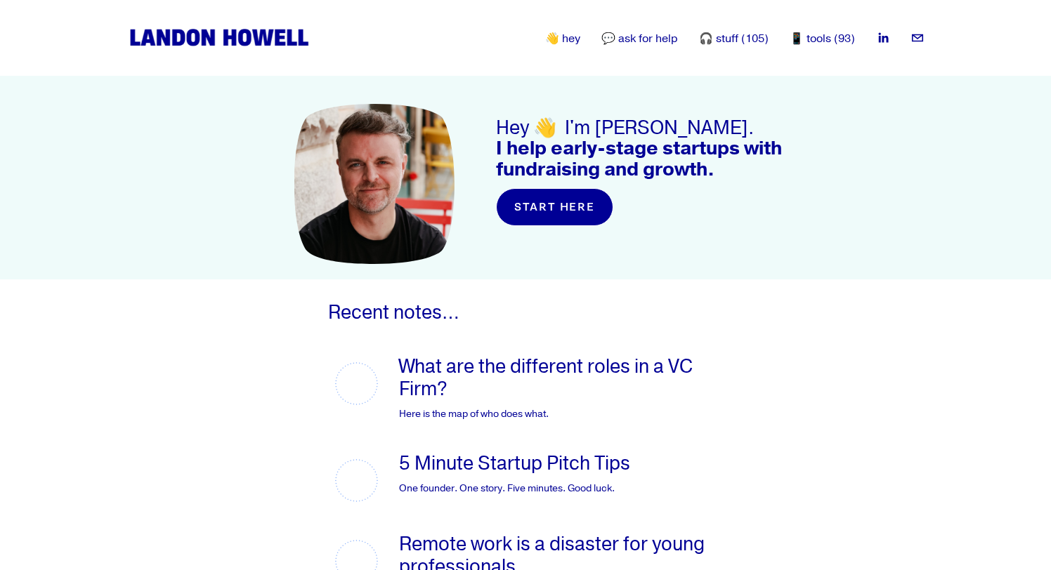
click at [490, 370] on link "What are the different roles in a VC Firm?" at bounding box center [546, 378] width 294 height 46
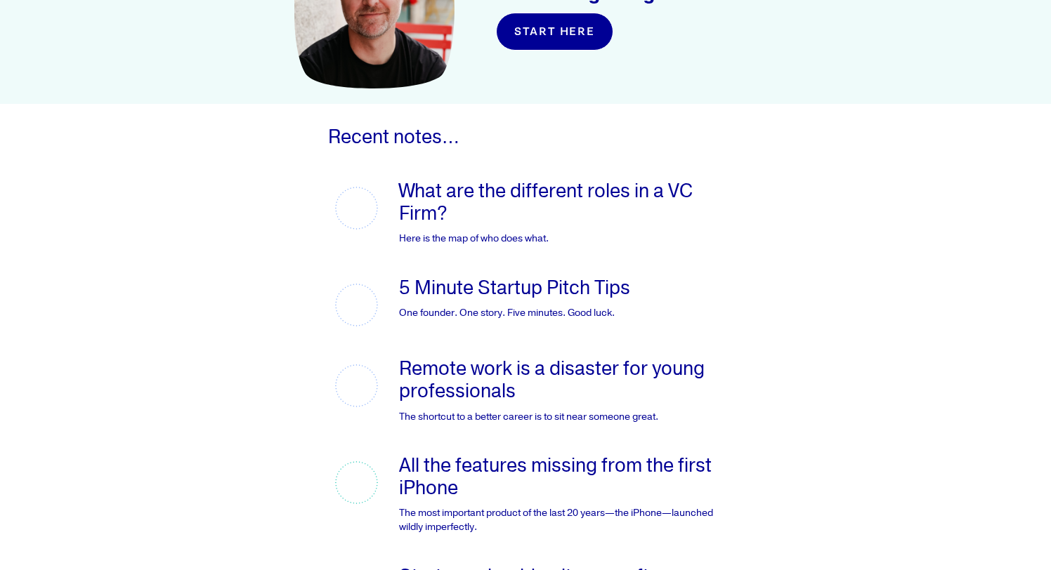
scroll to position [216, 0]
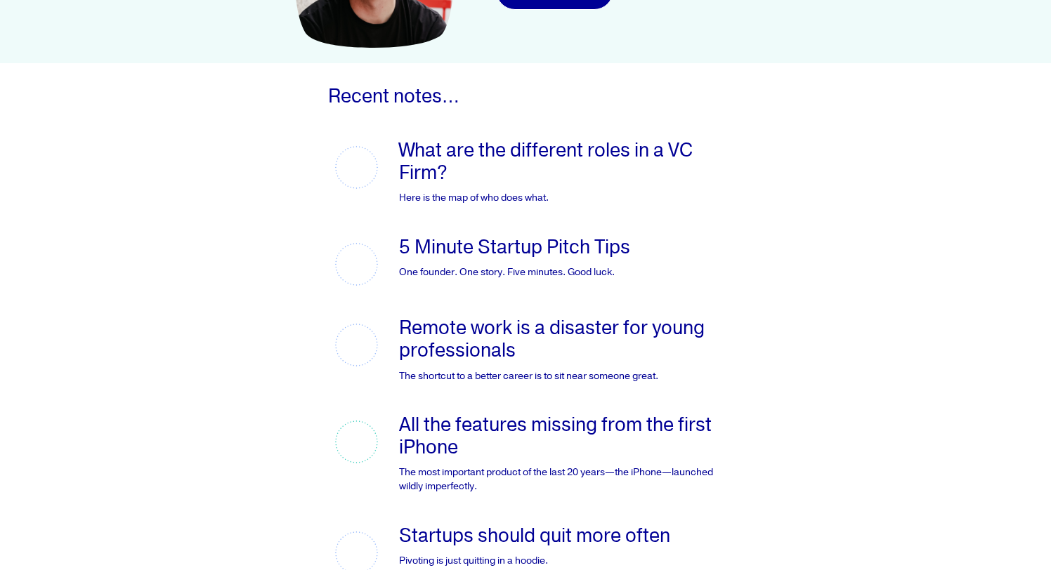
click at [594, 249] on link "5 Minute Startup Pitch Tips" at bounding box center [514, 247] width 231 height 24
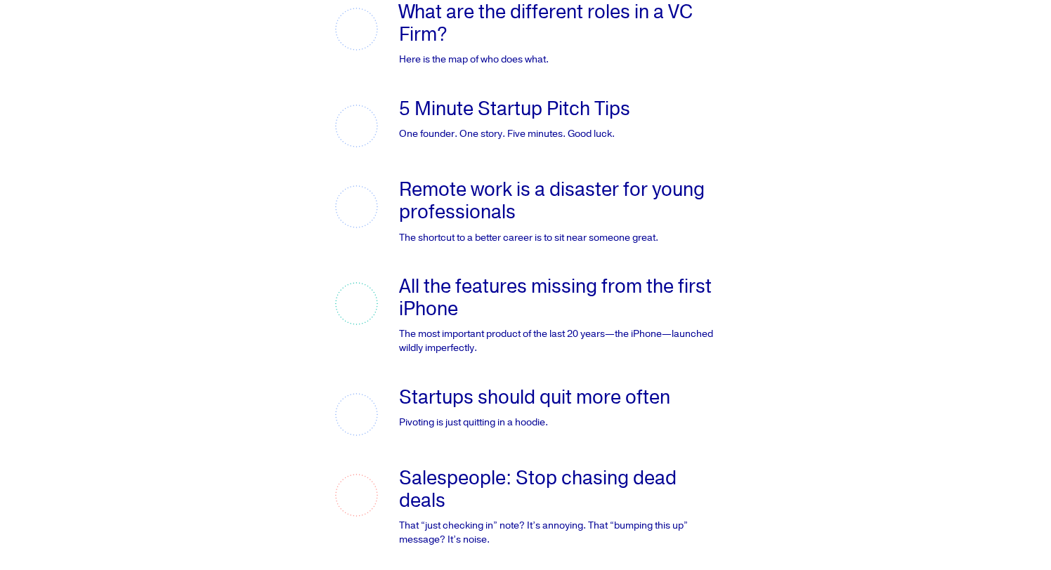
scroll to position [0, 0]
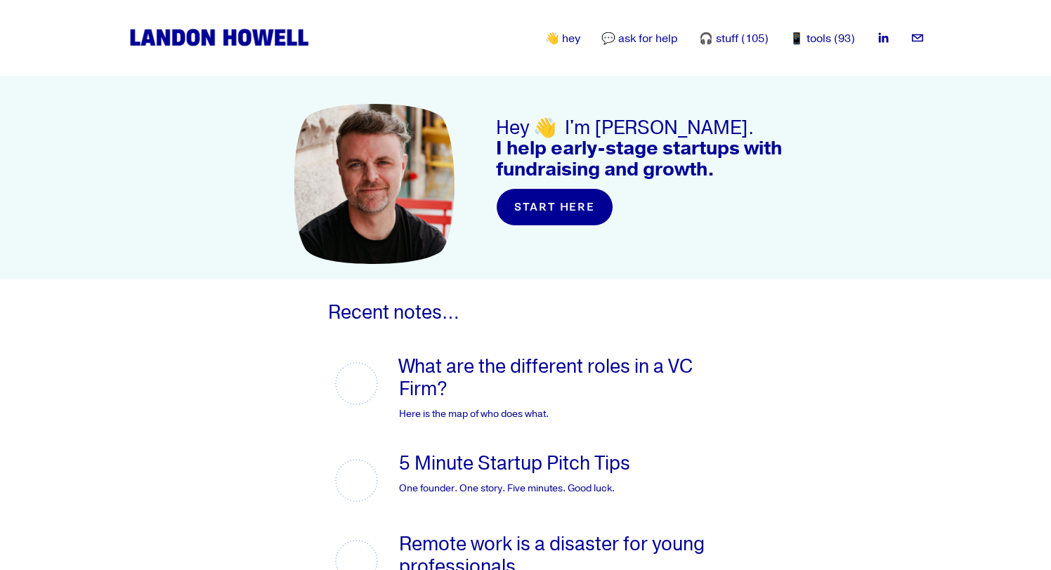
click at [748, 37] on link "🎧 stuff (105)" at bounding box center [734, 38] width 70 height 17
click at [830, 37] on link "📱 tools (93)" at bounding box center [822, 38] width 65 height 17
click at [863, 143] on div "Hey 👋 I'm Landon. I help early-stage startups with fundraising and growth. star…" at bounding box center [525, 185] width 1051 height 192
click at [204, 59] on div "Skip to Content 👋 hey" at bounding box center [525, 38] width 1051 height 76
click at [204, 35] on img at bounding box center [218, 37] width 185 height 23
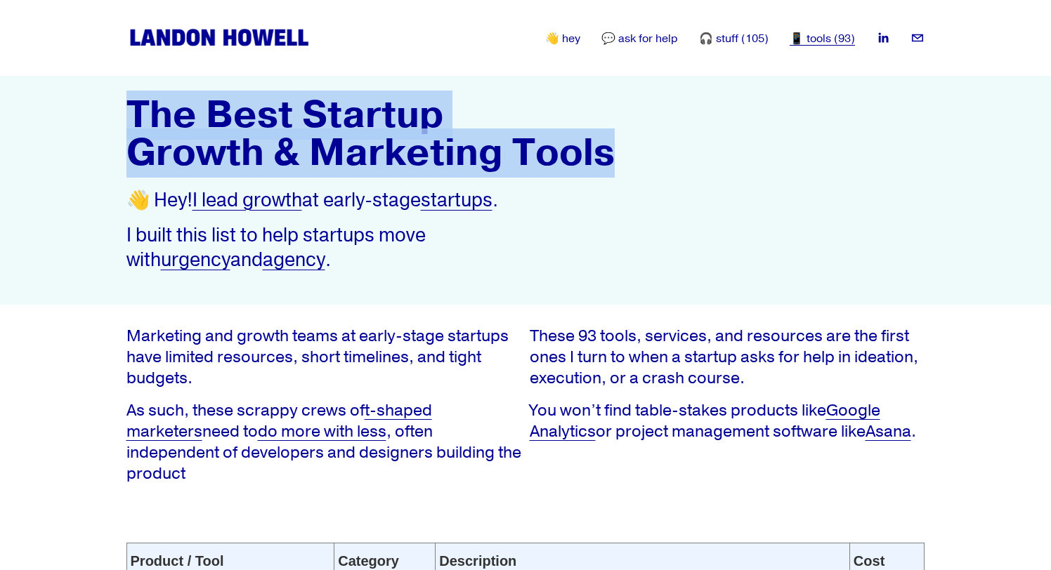
drag, startPoint x: 632, startPoint y: 155, endPoint x: 105, endPoint y: 119, distance: 528.1
click at [105, 119] on div "The Best Startup Growth & Marketing Tools 👋 Hey! I lead growth at early-stage s…" at bounding box center [525, 197] width 1051 height 216
copy strong "The Best Startup Growth & Marketing Tools"
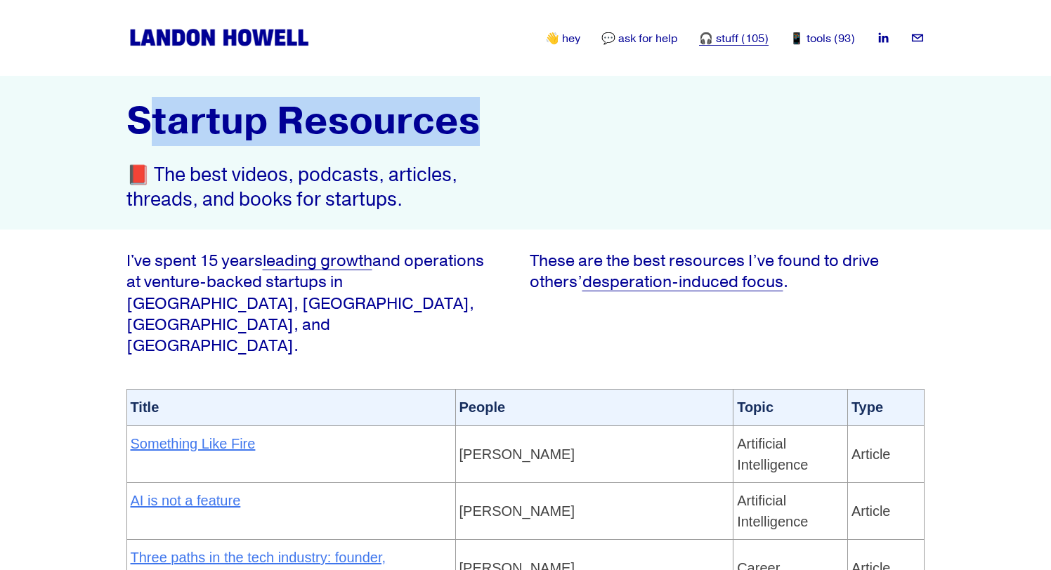
drag, startPoint x: 315, startPoint y: 123, endPoint x: 98, endPoint y: 117, distance: 217.2
click at [109, 116] on div "Startup Resources 📕 The best videos, podcasts, articles, threads, and books for…" at bounding box center [525, 160] width 1051 height 142
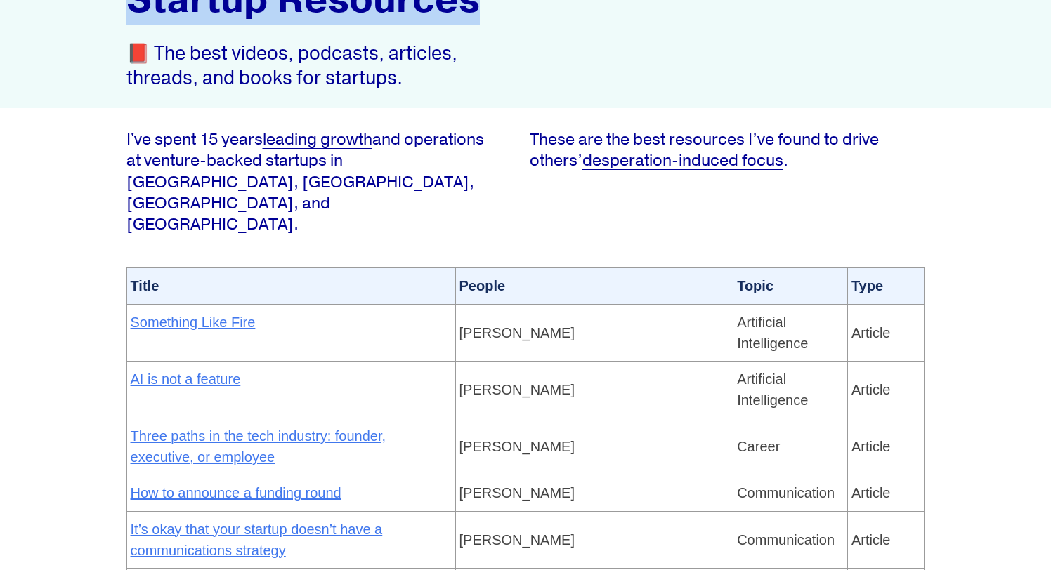
scroll to position [73, 0]
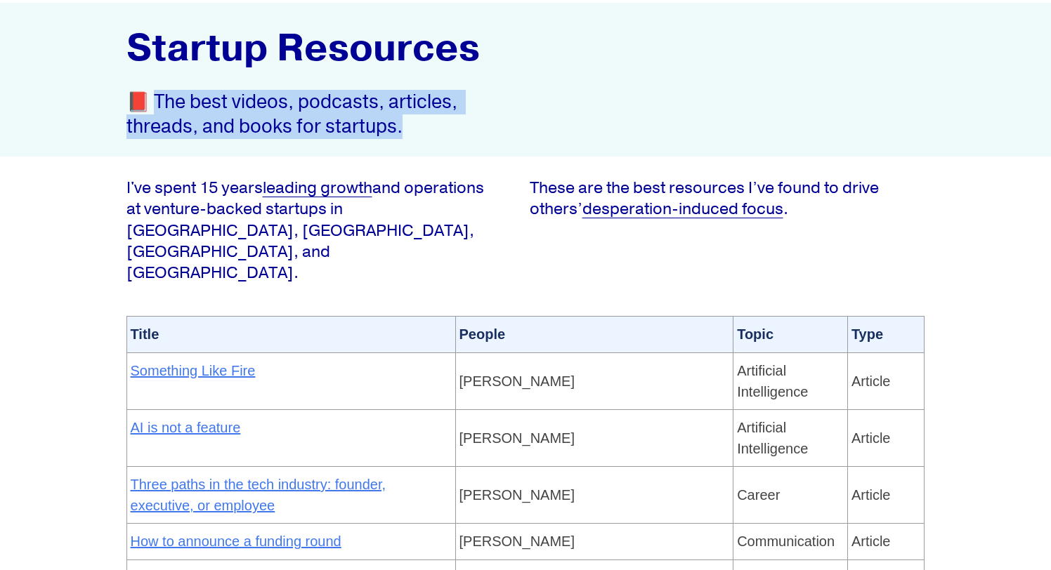
drag, startPoint x: 150, startPoint y: 100, endPoint x: 429, endPoint y: 119, distance: 279.6
click at [429, 119] on p "📕 The best videos, podcasts, articles, threads, and books for startups." at bounding box center [324, 114] width 396 height 49
copy p "he best videos, podcasts, articles, threads, and books for startups."
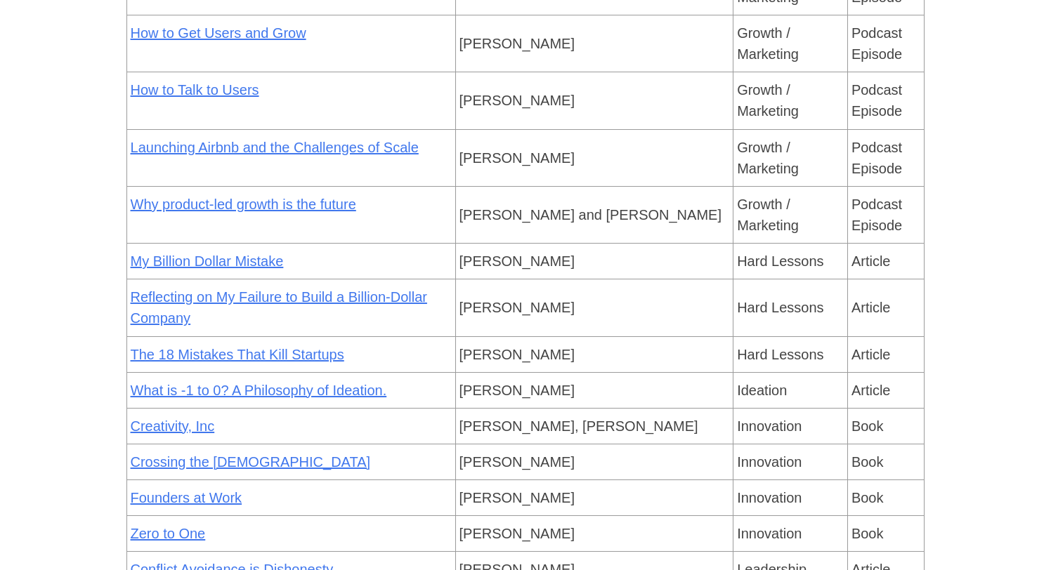
scroll to position [3336, 0]
